Goal: Task Accomplishment & Management: Manage account settings

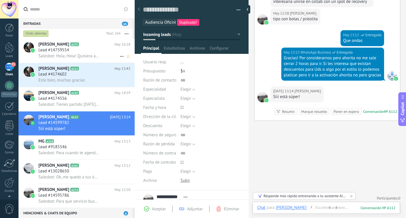
click at [85, 50] on div "Lead #14759554" at bounding box center [84, 50] width 92 height 6
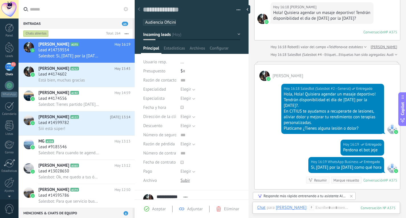
scroll to position [62, 0]
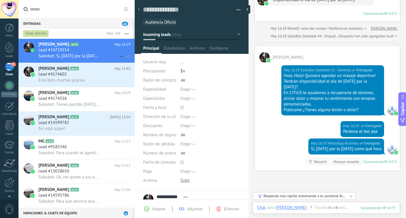
click at [86, 54] on span "Salesbot: Si, [DATE] por la [DATE] como qué hora" at bounding box center [68, 55] width 61 height 5
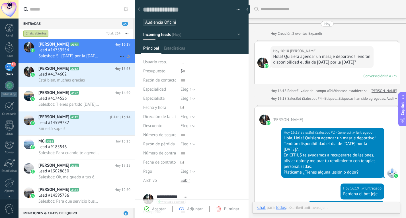
scroll to position [113, 0]
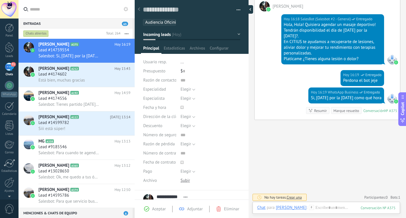
click at [249, 11] on div at bounding box center [248, 9] width 9 height 9
type textarea "**********"
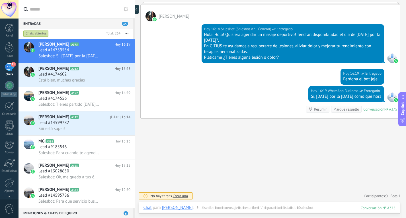
scroll to position [92, 0]
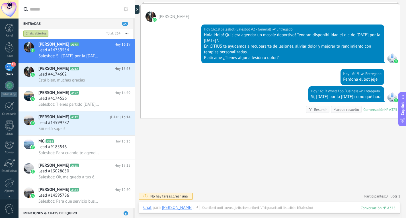
drag, startPoint x: 279, startPoint y: 118, endPoint x: 282, endPoint y: 151, distance: 32.6
click at [282, 150] on div "Buscar Carga más [DATE] [DATE] Creación: 2 eventos Expandir [DATE] 16:18 [PERSO…" at bounding box center [270, 63] width 271 height 310
click at [303, 208] on div at bounding box center [269, 213] width 252 height 17
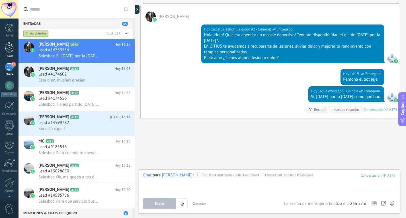
click at [7, 46] on div at bounding box center [9, 47] width 9 height 11
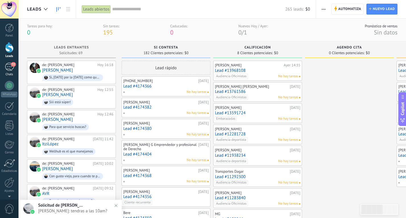
click at [9, 66] on div "72" at bounding box center [9, 67] width 9 height 8
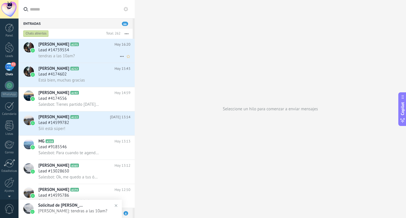
click at [68, 48] on span "Lead #14759554" at bounding box center [53, 50] width 31 height 6
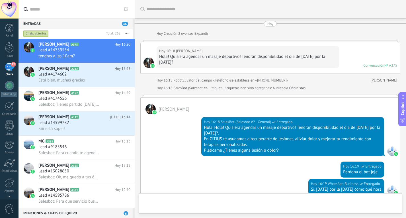
scroll to position [112, 0]
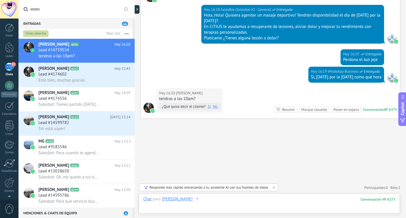
click at [242, 200] on div at bounding box center [269, 204] width 252 height 17
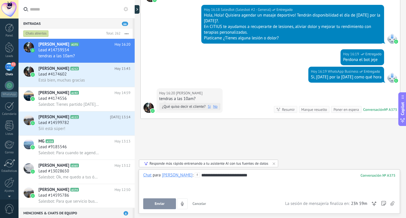
click at [167, 203] on button "Enviar" at bounding box center [159, 203] width 33 height 11
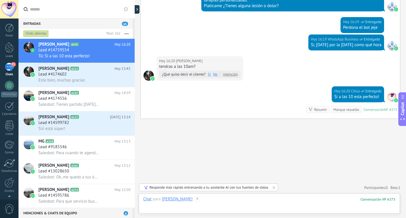
click at [208, 198] on div at bounding box center [269, 204] width 252 height 17
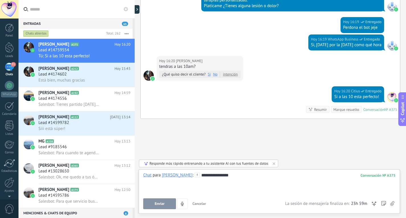
scroll to position [155, 0]
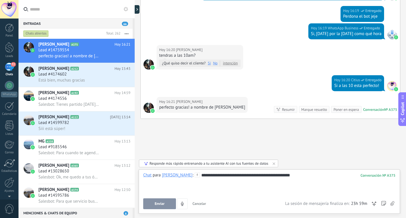
click at [160, 209] on button "Enviar" at bounding box center [159, 203] width 33 height 11
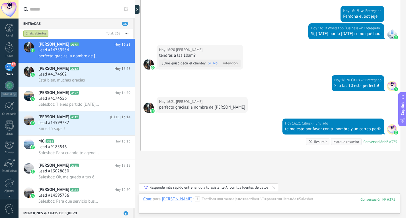
scroll to position [187, 0]
